Goal: Check status: Check status

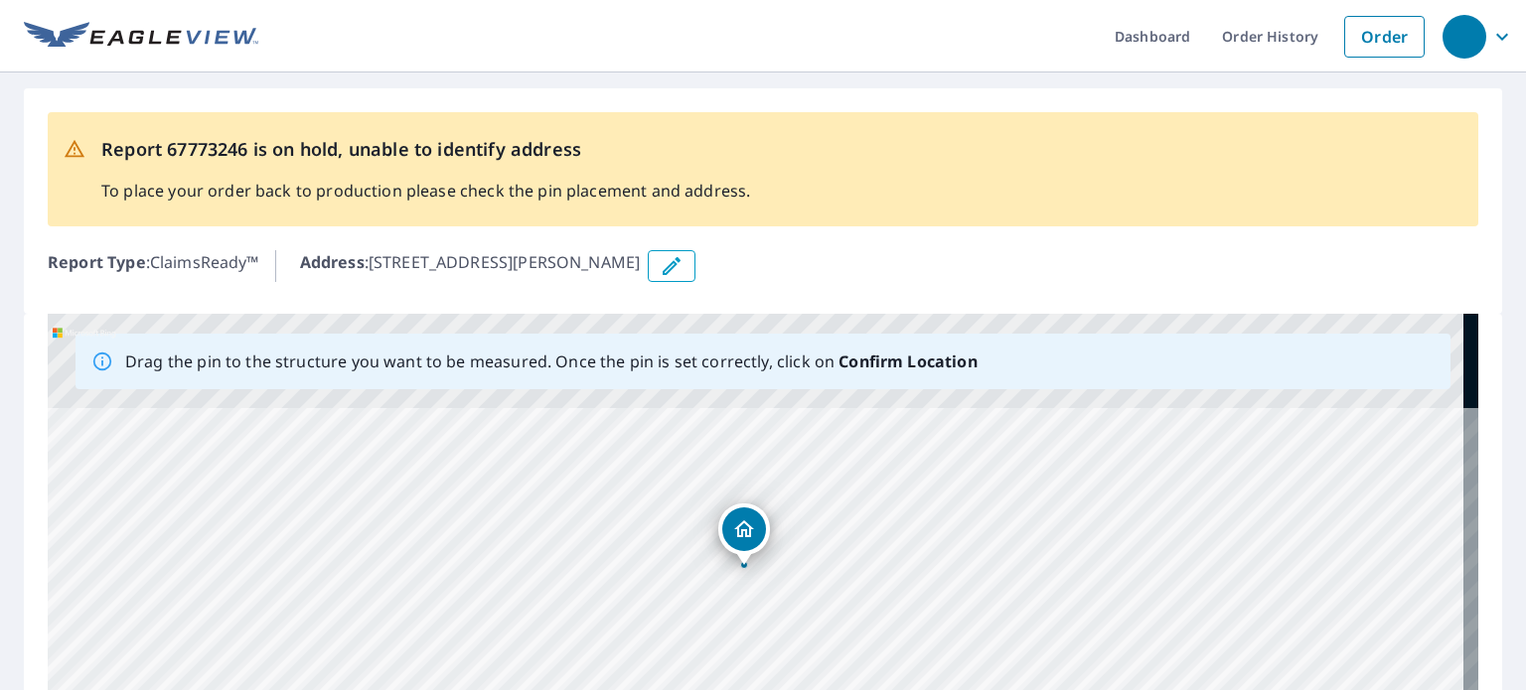
drag, startPoint x: 812, startPoint y: 493, endPoint x: 791, endPoint y: 703, distance: 211.6
click at [791, 689] on html "Dashboard Order History Order Report 67773246 is on hold, unable to identify ad…" at bounding box center [763, 345] width 1526 height 690
click at [799, 635] on div "[STREET_ADDRESS][PERSON_NAME]" at bounding box center [763, 625] width 1430 height 623
drag, startPoint x: 831, startPoint y: 496, endPoint x: 997, endPoint y: 482, distance: 166.5
click at [997, 482] on div "[STREET_ADDRESS][PERSON_NAME]" at bounding box center [763, 625] width 1430 height 623
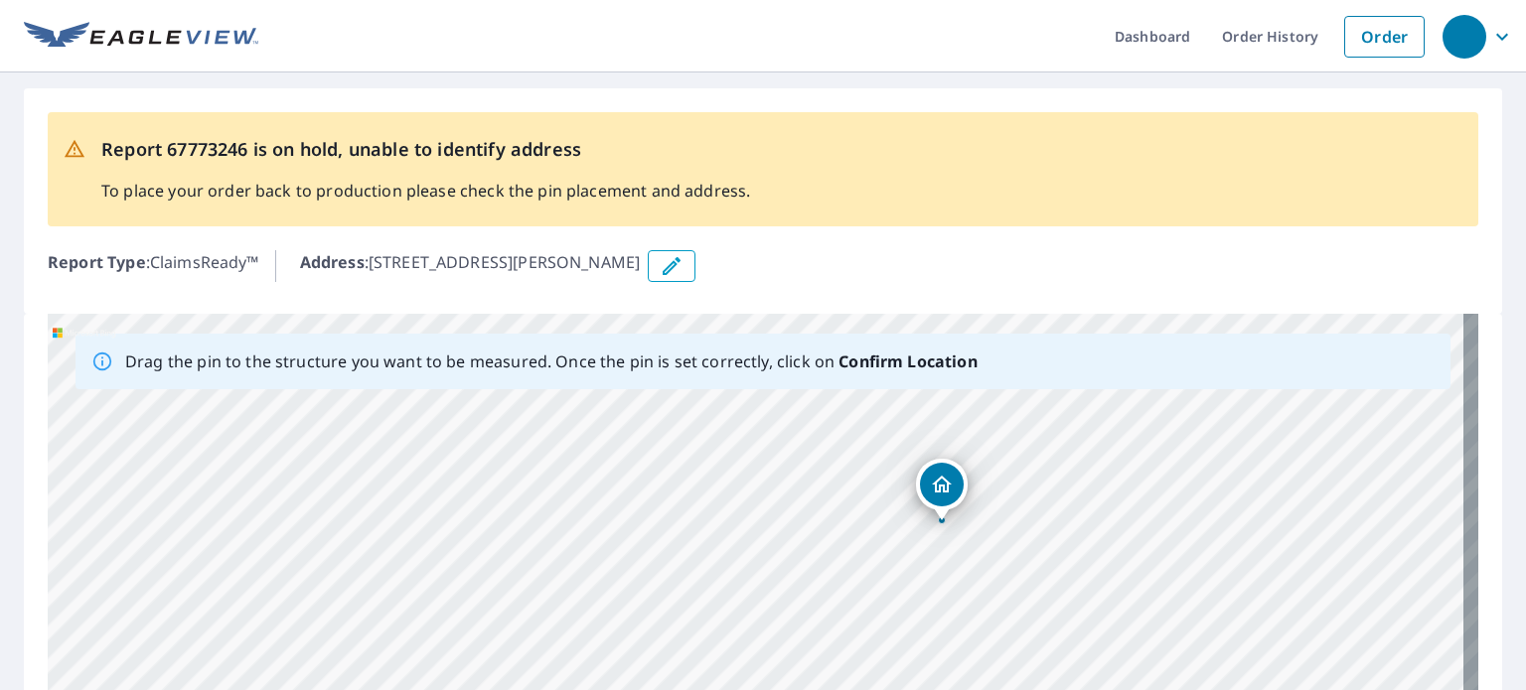
drag, startPoint x: 872, startPoint y: 498, endPoint x: 896, endPoint y: 519, distance: 31.7
click at [896, 519] on div "[STREET_ADDRESS][PERSON_NAME]" at bounding box center [763, 625] width 1430 height 623
click at [973, 510] on div "[STREET_ADDRESS][PERSON_NAME]" at bounding box center [763, 625] width 1430 height 623
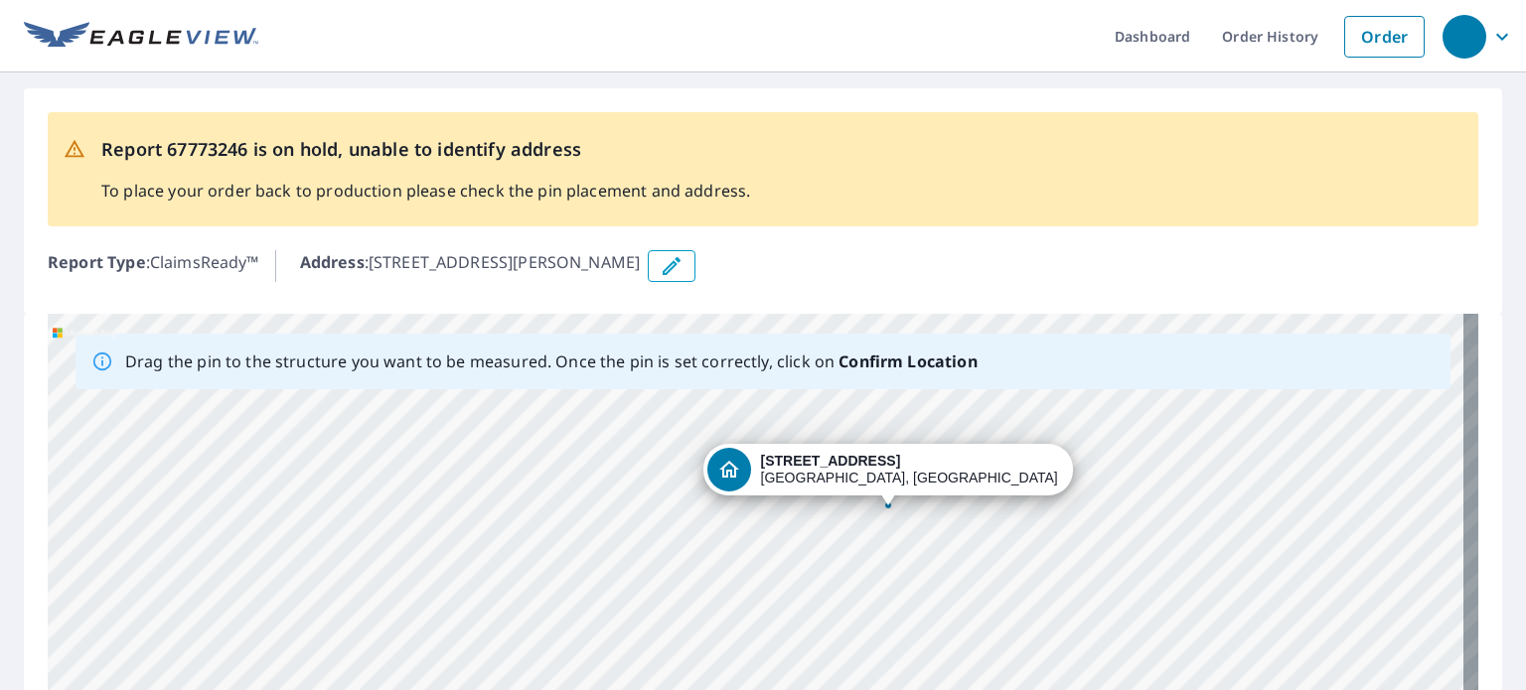
drag, startPoint x: 812, startPoint y: 517, endPoint x: 944, endPoint y: 400, distance: 176.0
click at [944, 400] on div "[STREET_ADDRESS][PERSON_NAME]" at bounding box center [763, 625] width 1430 height 623
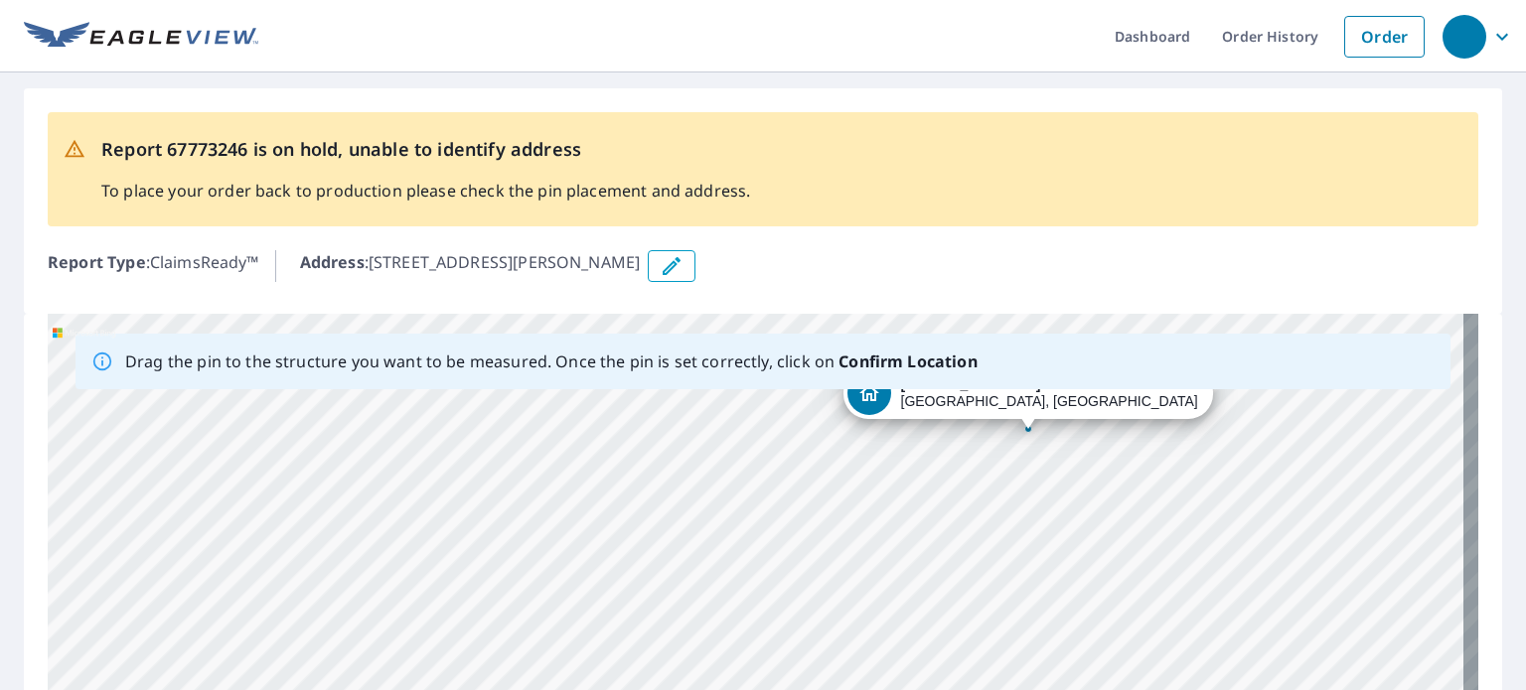
drag, startPoint x: 1109, startPoint y: 500, endPoint x: 1248, endPoint y: 423, distance: 158.7
click at [1248, 423] on div "[STREET_ADDRESS][PERSON_NAME]" at bounding box center [763, 625] width 1430 height 623
drag, startPoint x: 780, startPoint y: 562, endPoint x: 650, endPoint y: 561, distance: 130.1
click at [650, 561] on div "[STREET_ADDRESS][PERSON_NAME]" at bounding box center [763, 625] width 1430 height 623
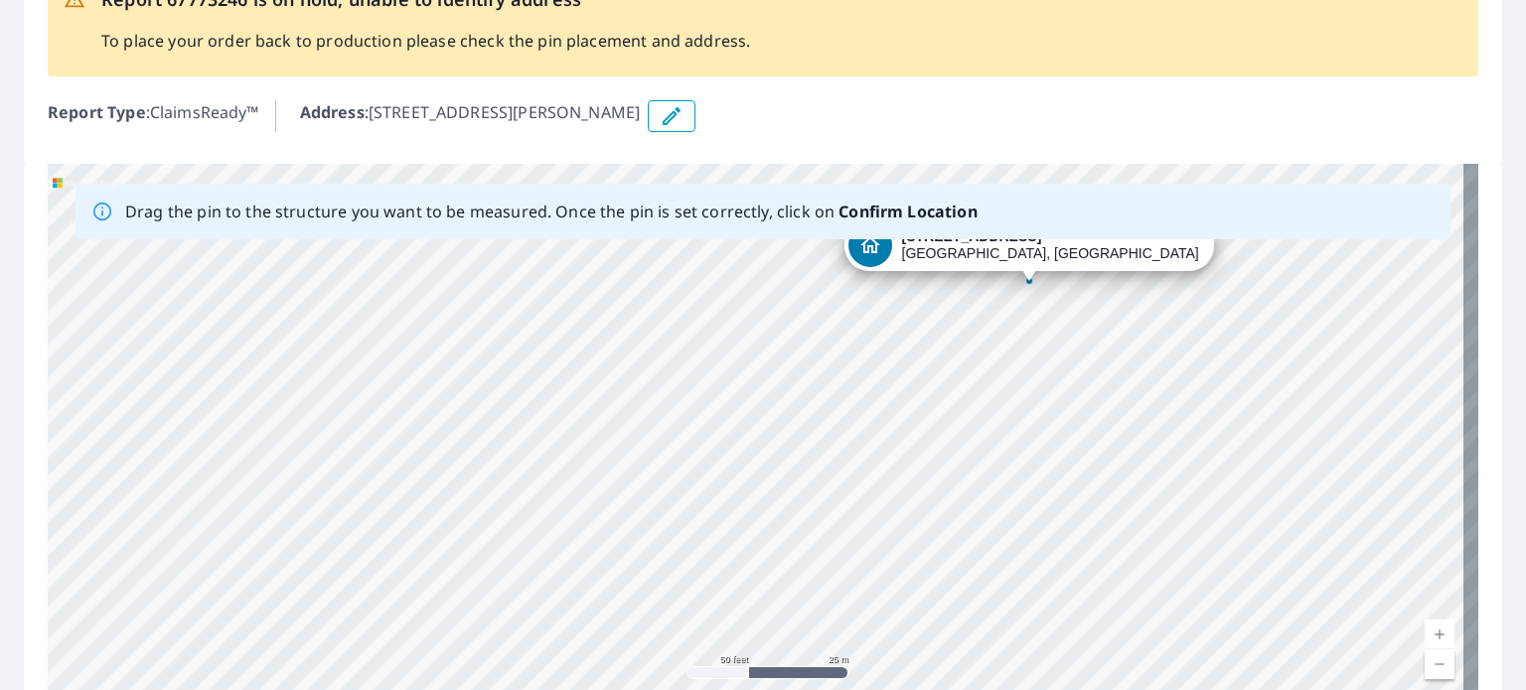
scroll to position [151, 0]
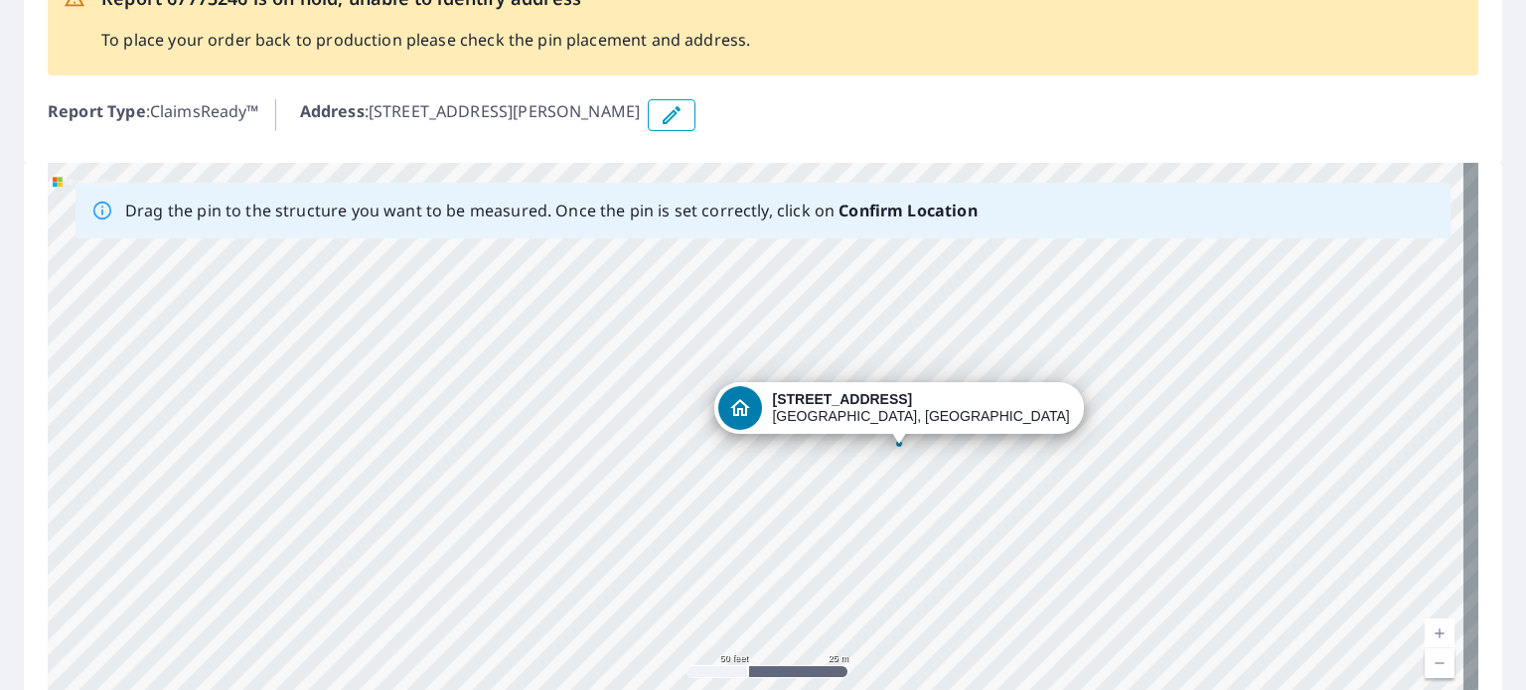
drag, startPoint x: 863, startPoint y: 383, endPoint x: 818, endPoint y: 626, distance: 246.7
click at [818, 626] on div "[STREET_ADDRESS][PERSON_NAME]" at bounding box center [763, 474] width 1430 height 623
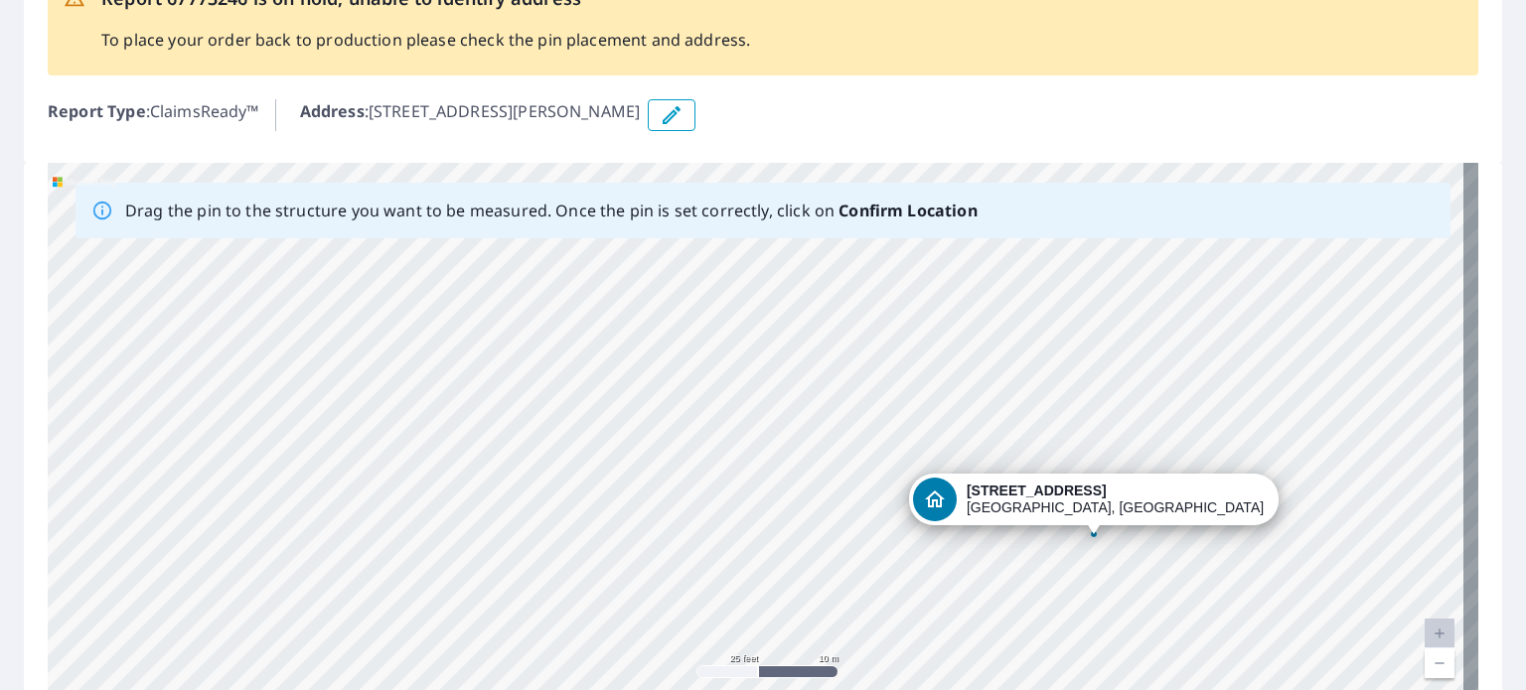
drag, startPoint x: 845, startPoint y: 447, endPoint x: 834, endPoint y: 588, distance: 141.5
click at [834, 588] on div "[STREET_ADDRESS][PERSON_NAME]" at bounding box center [763, 474] width 1430 height 623
